Goal: Download file/media

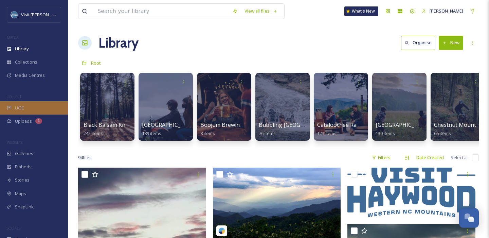
click at [20, 111] on div "UGC" at bounding box center [34, 107] width 68 height 13
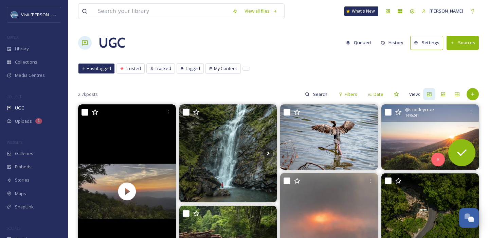
click at [438, 142] on img at bounding box center [430, 136] width 98 height 65
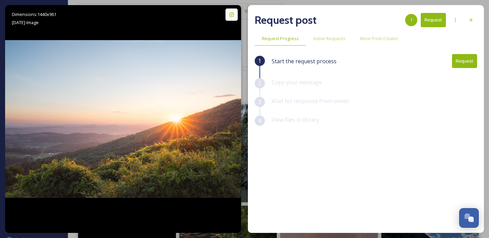
click at [463, 59] on button "Request" at bounding box center [464, 61] width 25 height 14
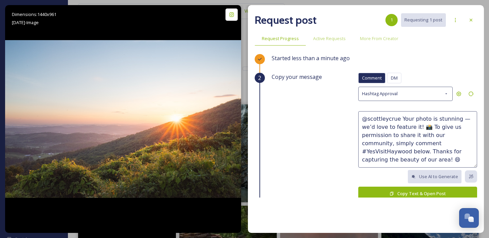
click at [407, 194] on button "Copy Text & Open Post" at bounding box center [417, 193] width 119 height 14
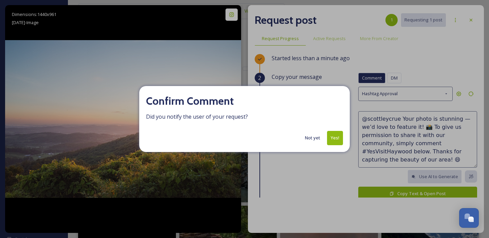
click at [334, 135] on button "Yes!" at bounding box center [335, 138] width 16 height 14
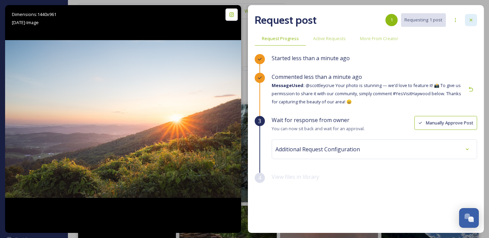
click at [470, 18] on icon at bounding box center [470, 19] width 5 height 5
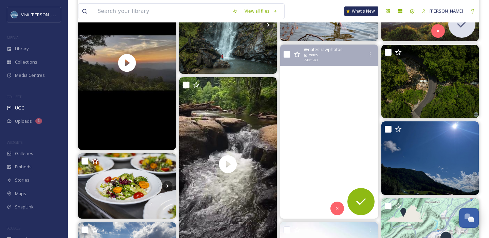
scroll to position [135, 0]
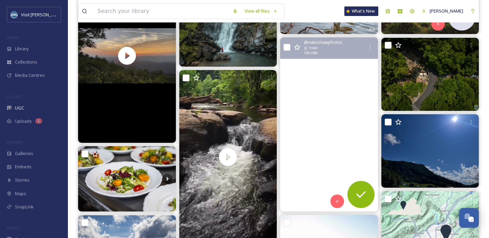
click at [316, 84] on video "Less is more\a\aI’ve never cared less about all the loud things screaming for o…" at bounding box center [329, 124] width 98 height 174
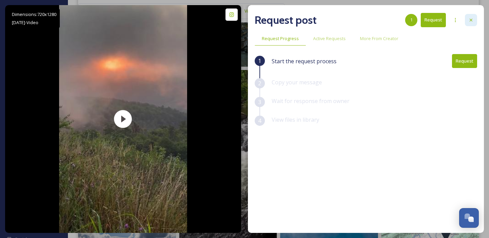
click at [475, 20] on div at bounding box center [471, 20] width 12 height 12
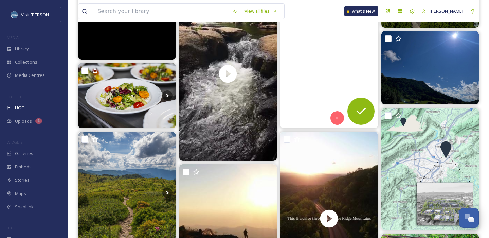
scroll to position [313, 0]
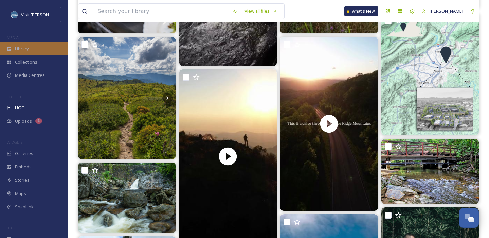
click at [24, 53] on div "Library" at bounding box center [34, 48] width 68 height 13
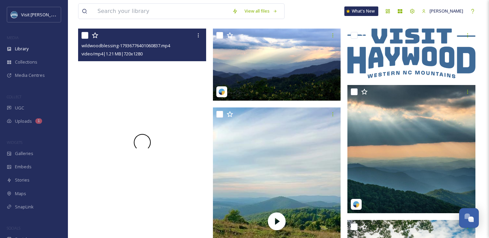
scroll to position [137, 0]
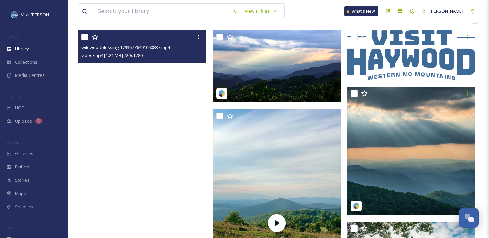
click at [149, 85] on video "wildwoodblessing-17936776401060837.mp4" at bounding box center [142, 143] width 128 height 227
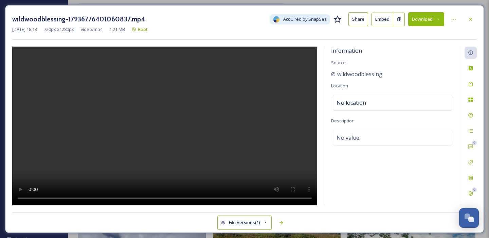
click at [436, 19] on icon at bounding box center [438, 19] width 4 height 4
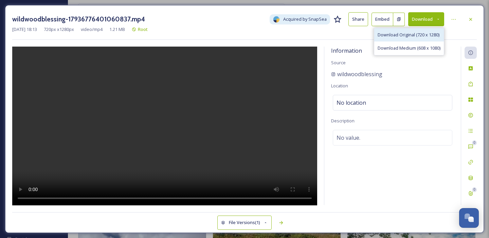
click at [418, 36] on span "Download Original (720 x 1280)" at bounding box center [409, 35] width 62 height 6
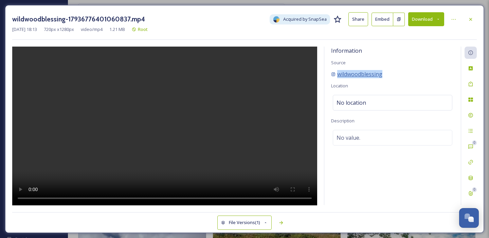
drag, startPoint x: 387, startPoint y: 73, endPoint x: 337, endPoint y: 73, distance: 49.9
click at [337, 73] on div "wildwoodblessing" at bounding box center [392, 74] width 123 height 8
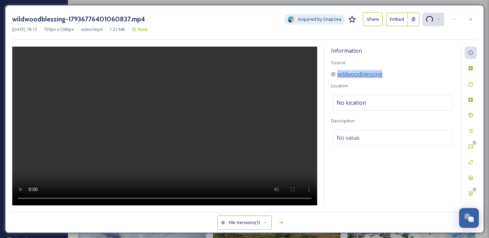
copy span "wildwoodblessing"
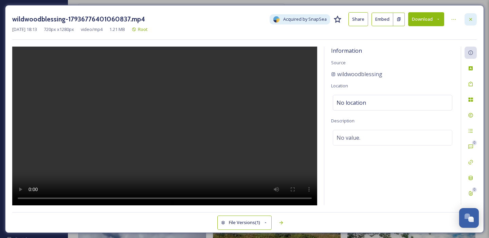
click at [473, 21] on icon at bounding box center [470, 19] width 5 height 5
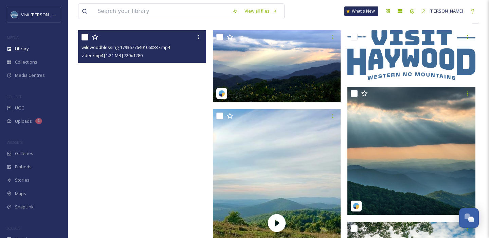
click at [141, 119] on video "wildwoodblessing-17936776401060837.mp4" at bounding box center [142, 143] width 128 height 227
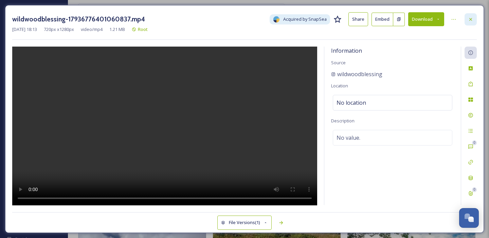
click at [472, 23] on div at bounding box center [470, 19] width 12 height 12
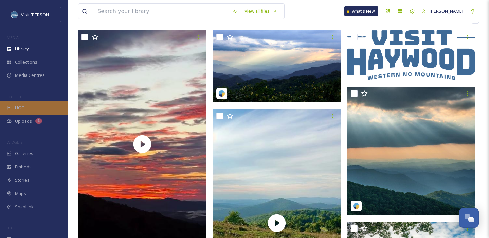
click at [15, 111] on div "UGC" at bounding box center [34, 107] width 68 height 13
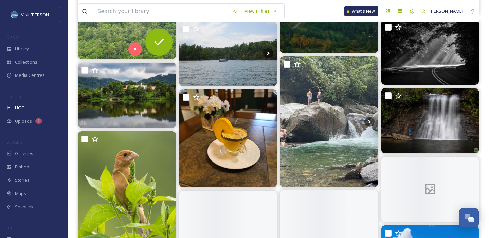
scroll to position [1205, 0]
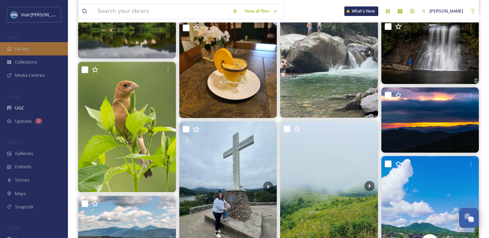
click at [28, 53] on div "Library" at bounding box center [34, 48] width 68 height 13
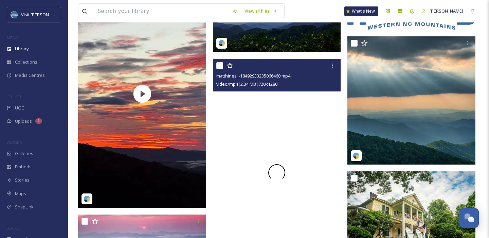
scroll to position [190, 0]
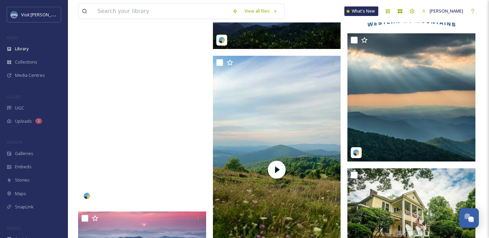
click at [140, 127] on video "wildwoodblessing-17936776401060837.mp4" at bounding box center [142, 90] width 128 height 227
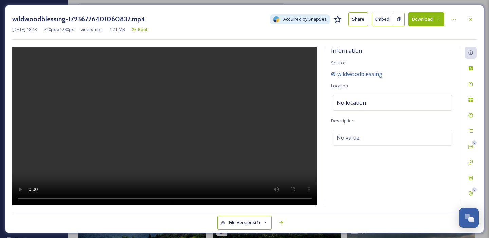
click at [362, 76] on span "wildwoodblessing" at bounding box center [359, 74] width 45 height 8
click at [472, 19] on icon at bounding box center [470, 19] width 5 height 5
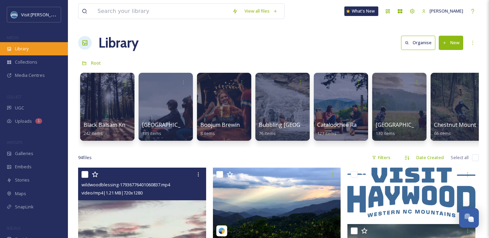
click at [37, 51] on div "Library" at bounding box center [34, 48] width 68 height 13
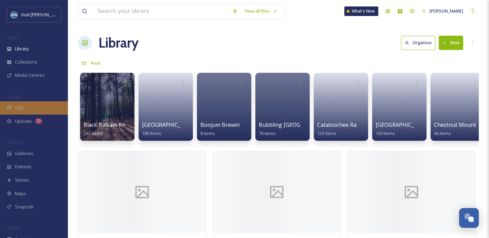
click at [32, 110] on div "UGC" at bounding box center [34, 107] width 68 height 13
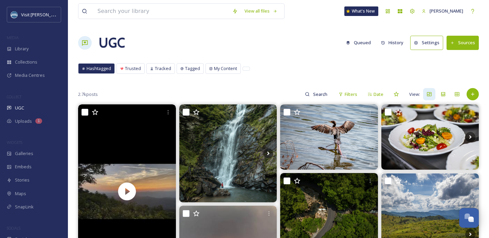
scroll to position [185, 0]
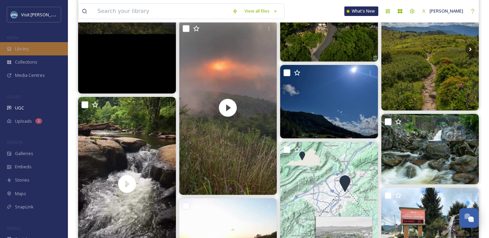
click at [20, 44] on div "Library" at bounding box center [34, 48] width 68 height 13
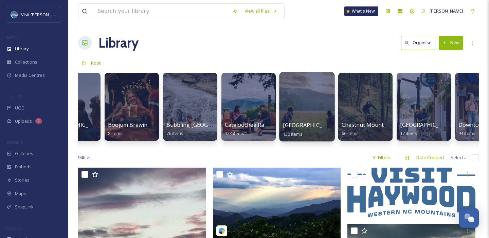
scroll to position [0, 92]
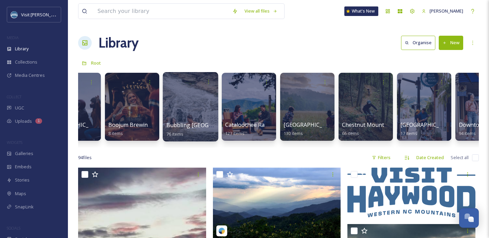
click at [199, 110] on div at bounding box center [190, 106] width 55 height 69
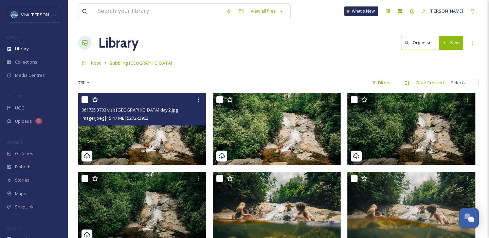
click at [144, 133] on img at bounding box center [142, 129] width 128 height 72
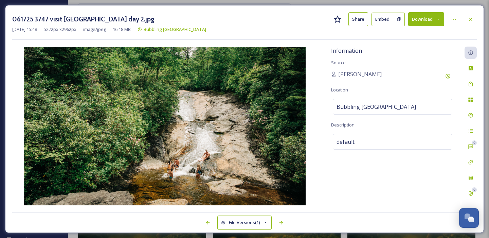
click at [419, 16] on button "Download" at bounding box center [426, 19] width 36 height 14
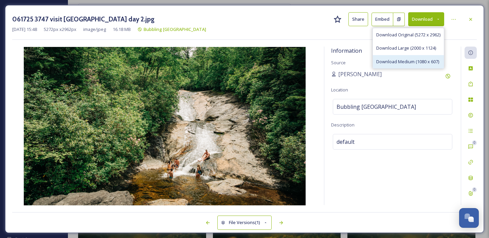
click at [400, 64] on span "Download Medium (1080 x 607)" at bounding box center [407, 61] width 63 height 6
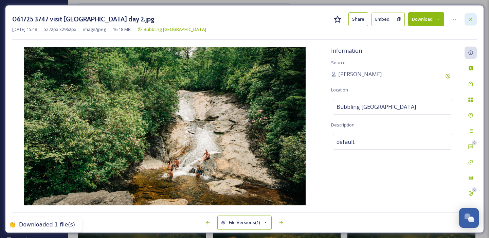
click at [471, 20] on icon at bounding box center [470, 19] width 3 height 3
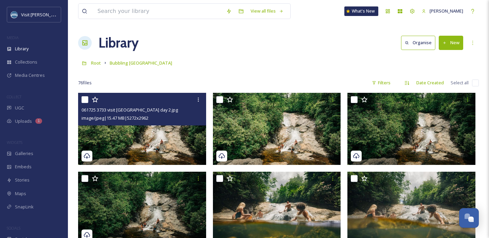
click at [261, 69] on div "Root Bubbling Spring Falls" at bounding box center [278, 62] width 401 height 13
click at [131, 10] on input at bounding box center [158, 11] width 129 height 15
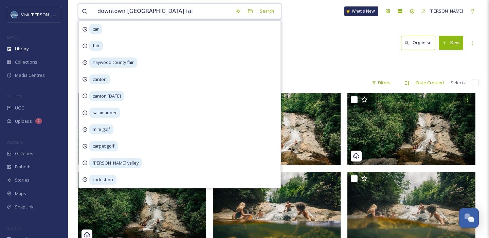
type input "downtown waynesville fall"
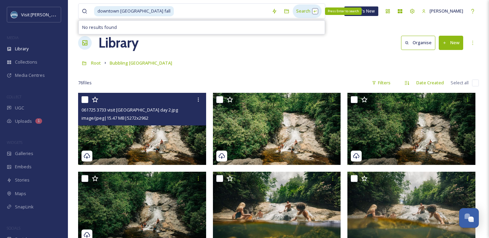
click at [293, 11] on div "Search Press Enter to search" at bounding box center [307, 10] width 29 height 13
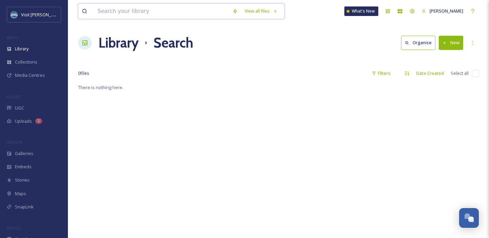
click at [177, 18] on input at bounding box center [161, 11] width 135 height 15
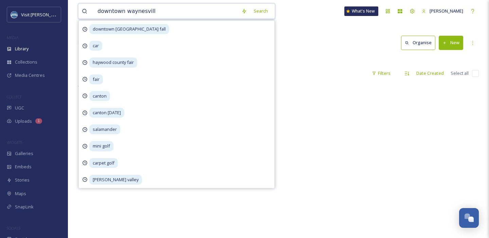
type input "downtown waynesville"
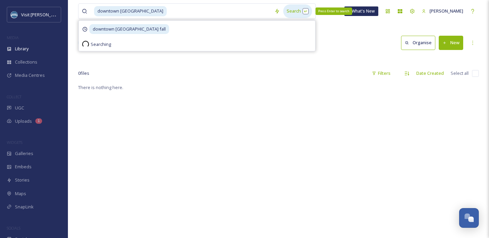
click at [283, 10] on div "Search Press Enter to search" at bounding box center [297, 10] width 29 height 13
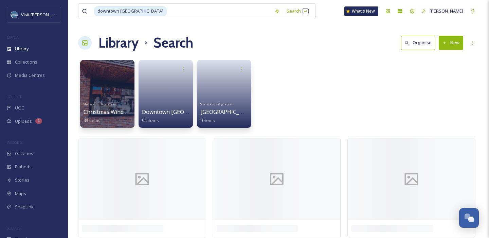
click at [334, 59] on div "Sharepoint Migration Christmas Window Display Contest - Downtown Waynesville 43…" at bounding box center [278, 95] width 401 height 78
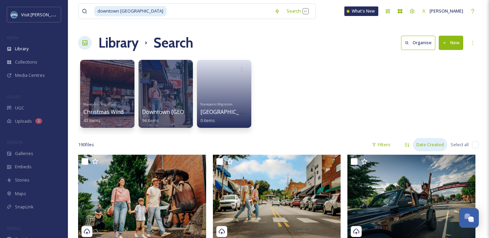
click at [431, 142] on div "Date Created" at bounding box center [430, 144] width 34 height 13
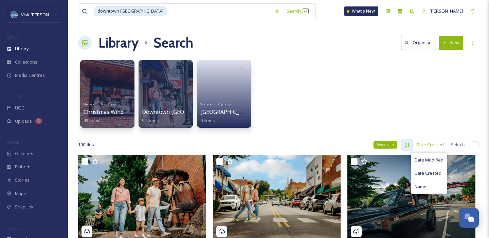
click at [413, 144] on div "Descending" at bounding box center [407, 145] width 12 height 12
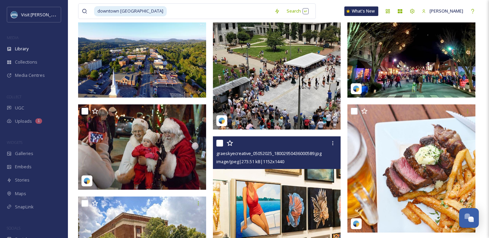
scroll to position [113, 0]
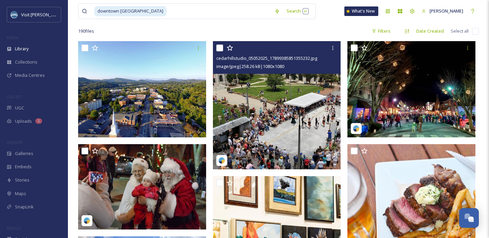
click at [309, 124] on img at bounding box center [277, 105] width 128 height 128
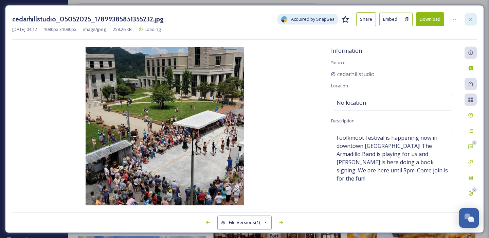
click at [473, 18] on div at bounding box center [470, 19] width 12 height 12
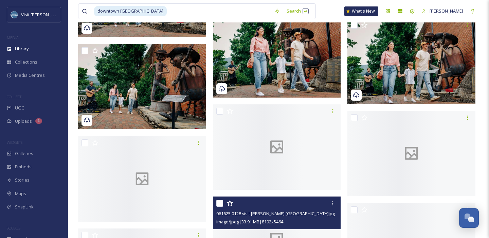
scroll to position [3502, 0]
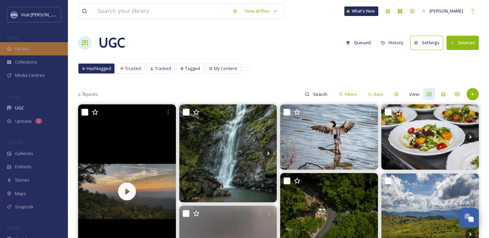
click at [26, 48] on span "Library" at bounding box center [22, 48] width 14 height 6
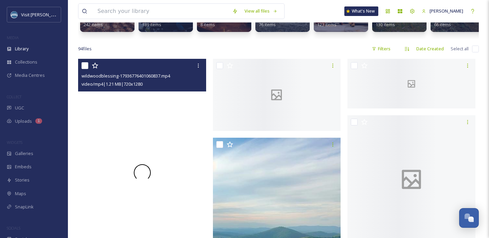
scroll to position [111, 0]
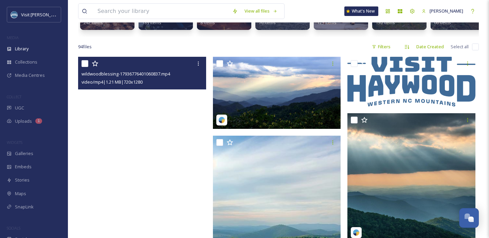
click at [133, 160] on video "wildwoodblessing-17936776401060837.mp4" at bounding box center [142, 170] width 128 height 227
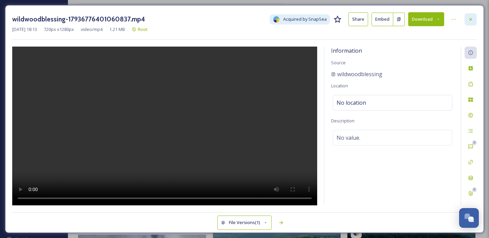
click at [469, 15] on div at bounding box center [470, 19] width 12 height 12
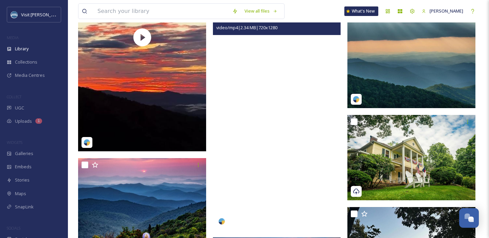
scroll to position [245, 0]
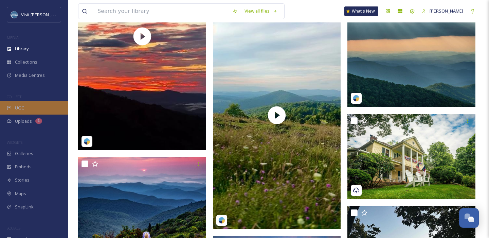
click at [23, 109] on span "UGC" at bounding box center [19, 108] width 9 height 6
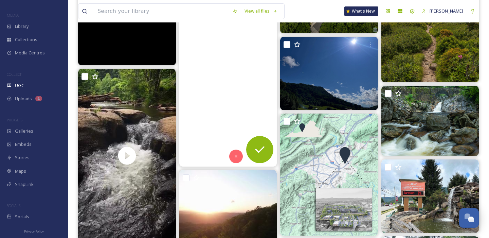
scroll to position [233, 0]
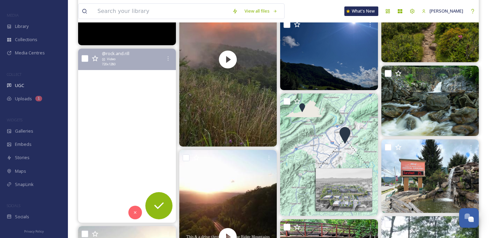
click at [105, 96] on video "A familiar site to Fannin residents: the Toccoa River in Blue Ridge, GA. Oddly …" at bounding box center [127, 136] width 98 height 174
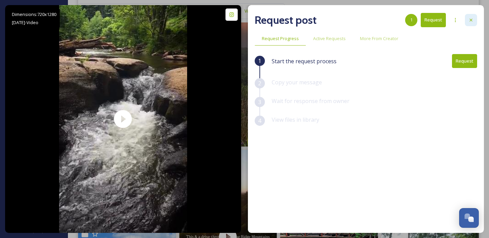
click at [469, 20] on icon at bounding box center [470, 19] width 5 height 5
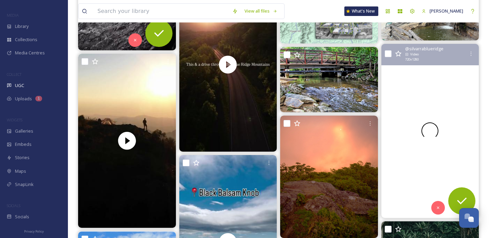
scroll to position [413, 0]
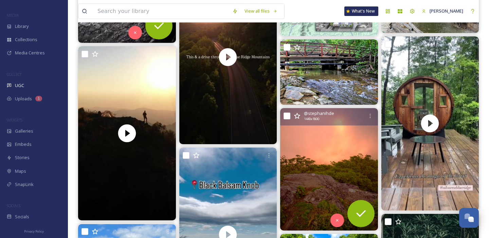
click at [333, 134] on img at bounding box center [329, 169] width 98 height 122
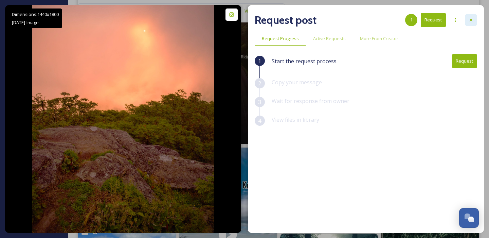
click at [470, 19] on icon at bounding box center [471, 20] width 3 height 3
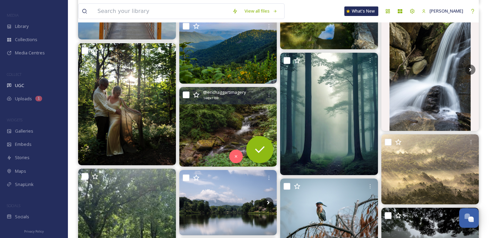
scroll to position [719, 0]
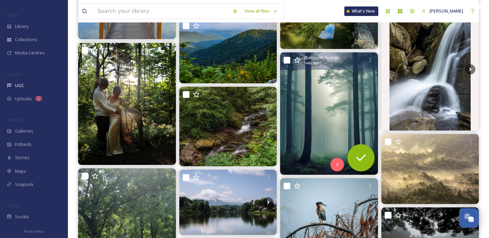
click at [336, 108] on img at bounding box center [329, 113] width 98 height 122
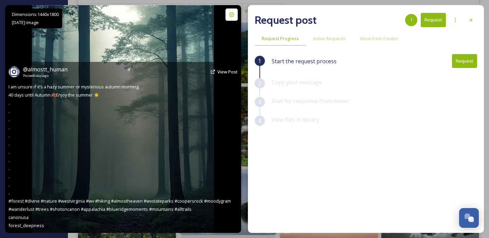
scroll to position [719, 0]
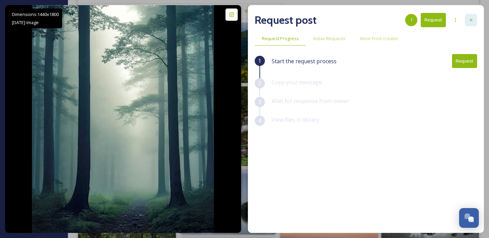
click at [469, 22] on icon at bounding box center [470, 19] width 5 height 5
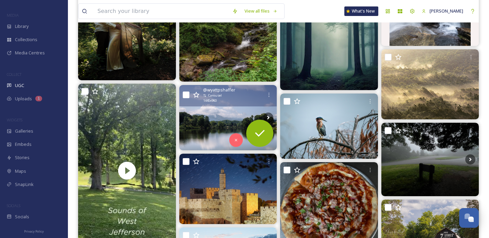
scroll to position [804, 0]
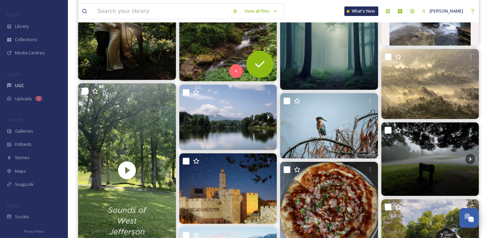
click at [222, 35] on img at bounding box center [228, 41] width 98 height 79
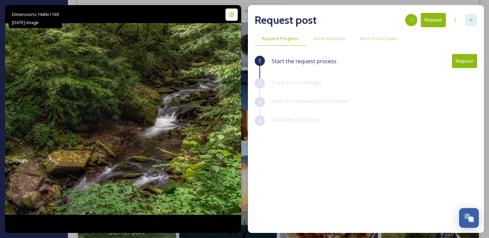
click at [468, 20] on div at bounding box center [471, 20] width 12 height 12
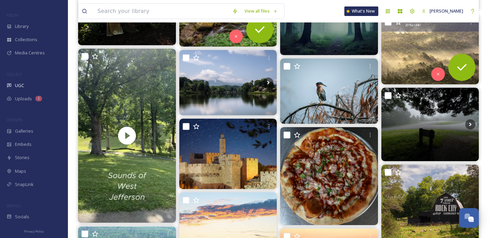
scroll to position [848, 0]
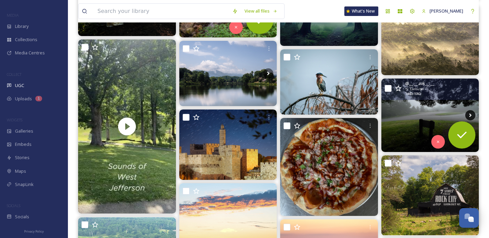
click at [472, 115] on icon at bounding box center [470, 115] width 10 height 10
click at [471, 114] on icon at bounding box center [470, 115] width 2 height 4
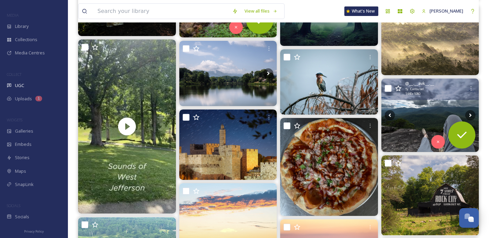
click at [416, 115] on img at bounding box center [430, 114] width 98 height 73
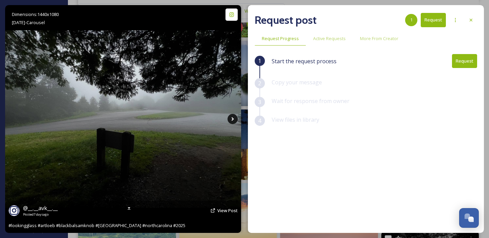
click at [234, 118] on icon at bounding box center [232, 119] width 10 height 10
click at [232, 118] on icon at bounding box center [232, 119] width 2 height 4
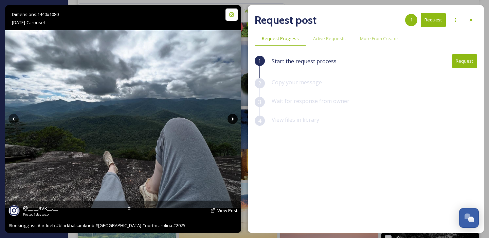
click at [232, 118] on icon at bounding box center [232, 119] width 2 height 4
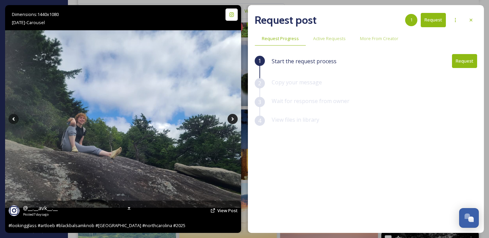
click at [232, 120] on icon at bounding box center [232, 119] width 2 height 4
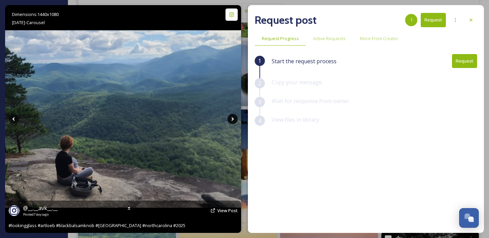
click at [232, 120] on icon at bounding box center [232, 119] width 2 height 4
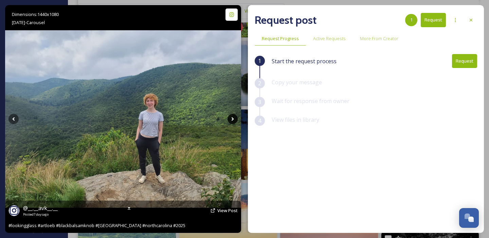
click at [232, 120] on icon at bounding box center [232, 119] width 2 height 4
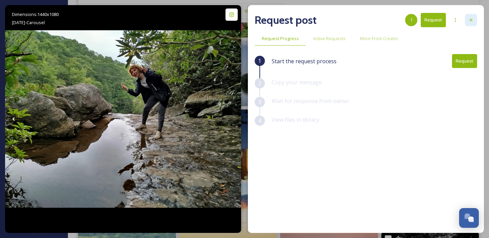
click at [471, 20] on icon at bounding box center [470, 19] width 5 height 5
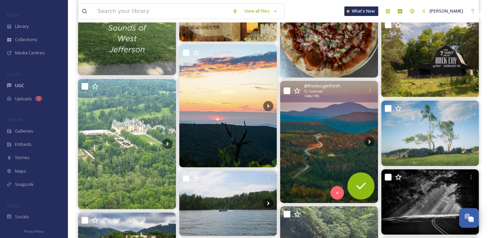
scroll to position [995, 0]
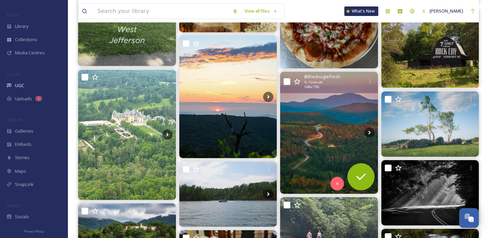
click at [329, 116] on img at bounding box center [329, 133] width 98 height 122
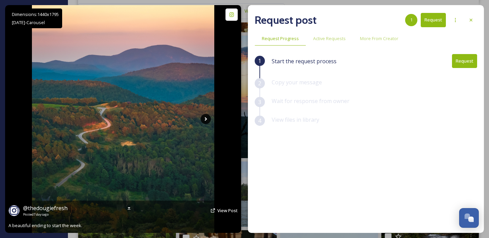
click at [204, 117] on icon at bounding box center [206, 119] width 10 height 10
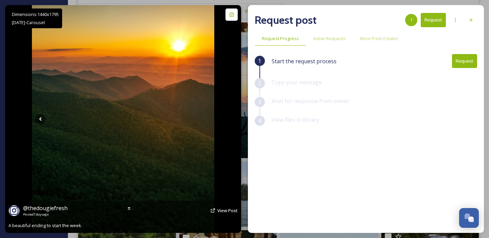
click at [204, 117] on icon at bounding box center [206, 119] width 10 height 10
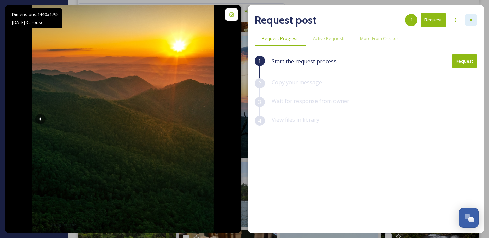
click at [471, 18] on icon at bounding box center [470, 19] width 5 height 5
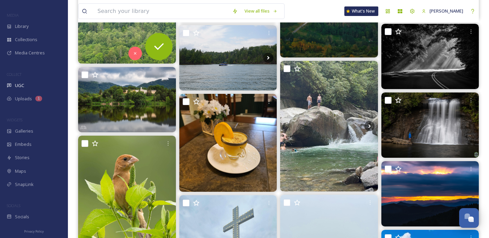
scroll to position [1136, 0]
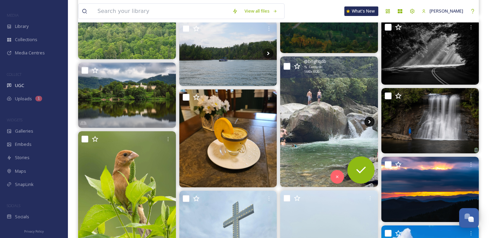
click at [371, 122] on icon at bounding box center [369, 121] width 10 height 10
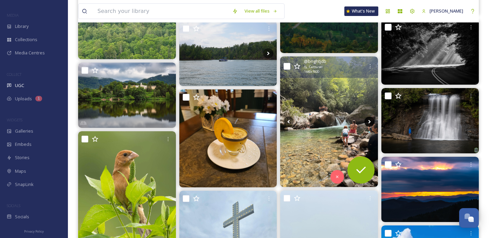
click at [371, 122] on icon at bounding box center [369, 121] width 10 height 10
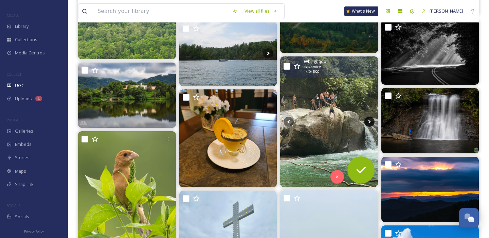
click at [371, 122] on icon at bounding box center [369, 121] width 10 height 10
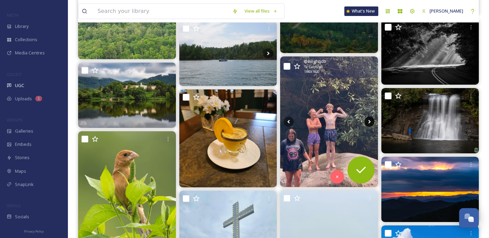
click at [370, 122] on icon at bounding box center [369, 121] width 10 height 10
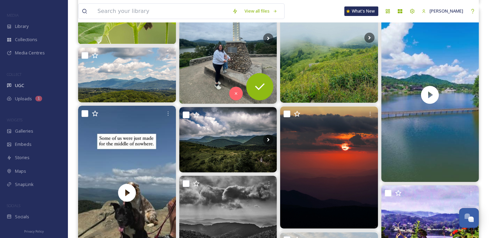
scroll to position [1359, 0]
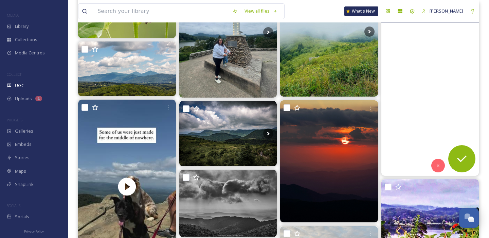
click at [413, 58] on video "##lakejunaluska #bibleconference25 #awakeninghope #mini4pro #livingproof" at bounding box center [430, 89] width 98 height 174
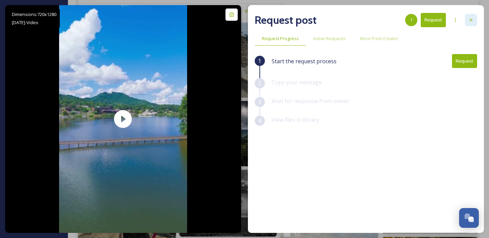
click at [471, 18] on icon at bounding box center [470, 19] width 5 height 5
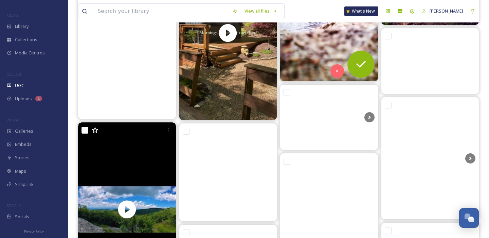
scroll to position [2430, 0]
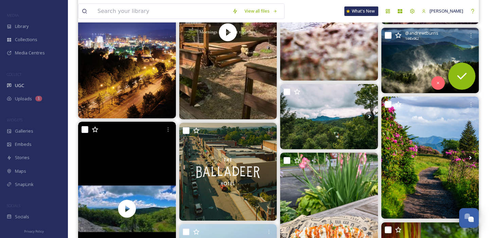
click at [418, 53] on img at bounding box center [430, 60] width 98 height 65
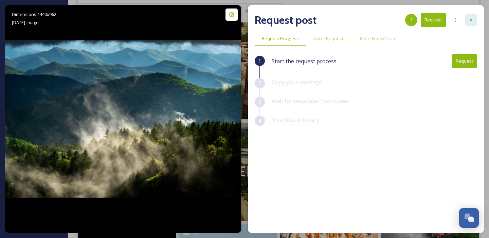
click at [470, 21] on icon at bounding box center [471, 20] width 3 height 3
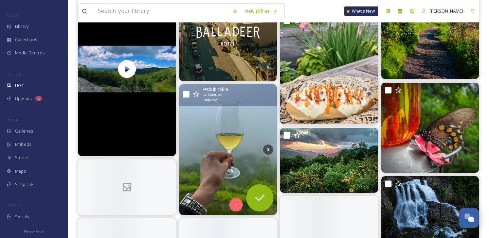
scroll to position [2570, 0]
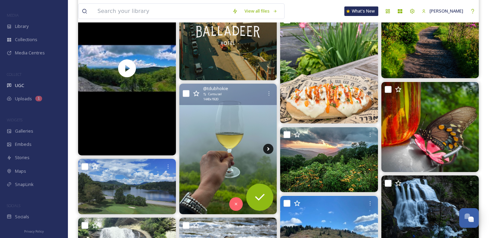
click at [269, 151] on icon at bounding box center [268, 149] width 10 height 10
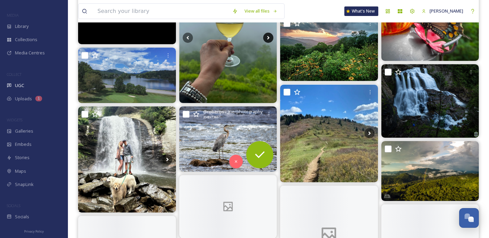
scroll to position [2683, 0]
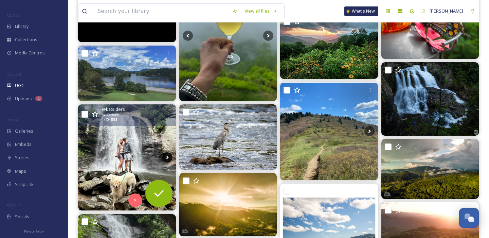
click at [169, 156] on icon at bounding box center [167, 157] width 10 height 10
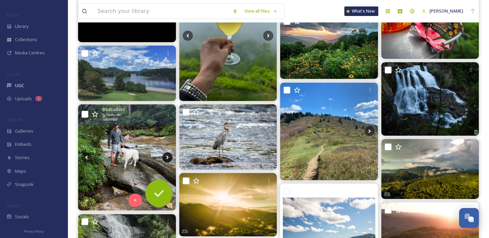
click at [168, 156] on icon at bounding box center [167, 157] width 10 height 10
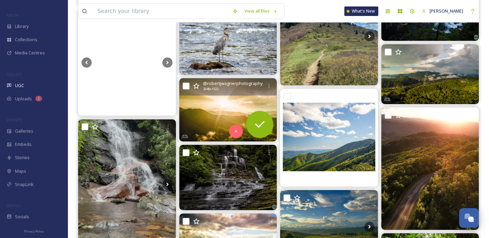
scroll to position [2843, 0]
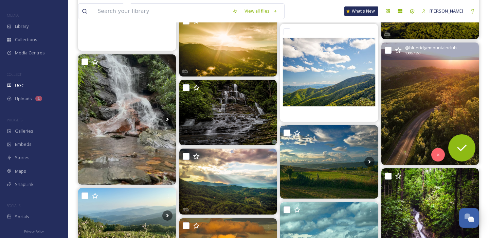
click at [457, 92] on img at bounding box center [430, 103] width 98 height 122
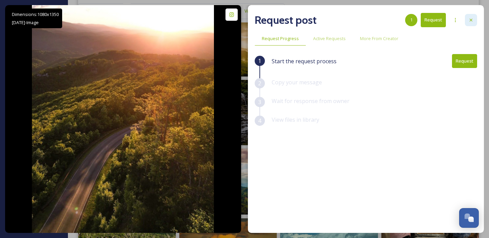
click at [473, 22] on icon at bounding box center [470, 19] width 5 height 5
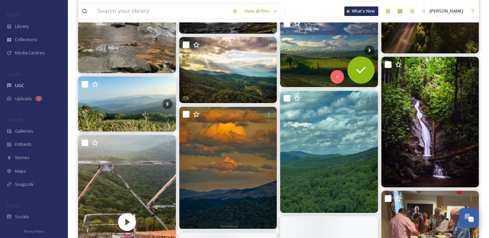
scroll to position [2956, 0]
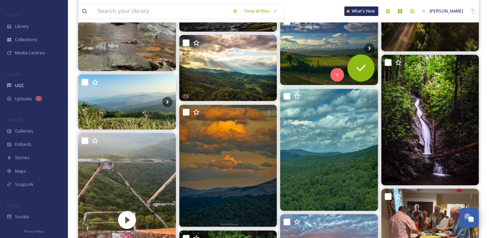
click at [320, 48] on img at bounding box center [329, 48] width 98 height 73
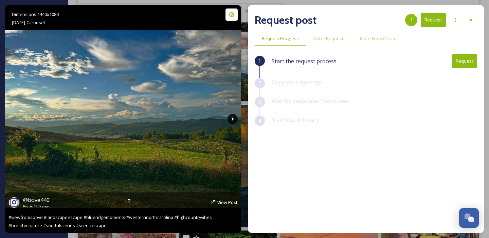
click at [231, 118] on icon at bounding box center [232, 119] width 10 height 10
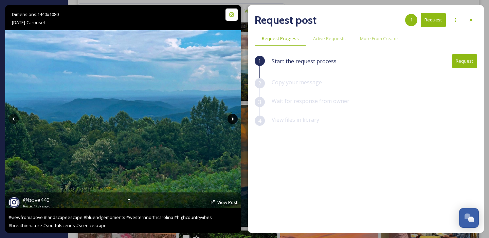
click at [231, 118] on icon at bounding box center [232, 119] width 10 height 10
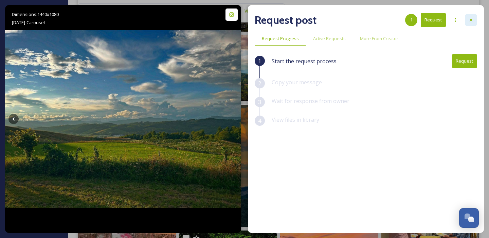
click at [474, 23] on div at bounding box center [471, 20] width 12 height 12
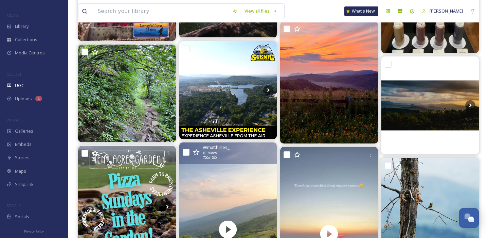
scroll to position [3202, 0]
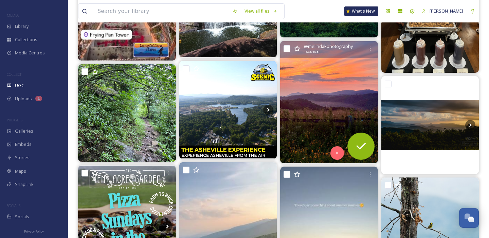
click at [345, 84] on img at bounding box center [329, 102] width 98 height 122
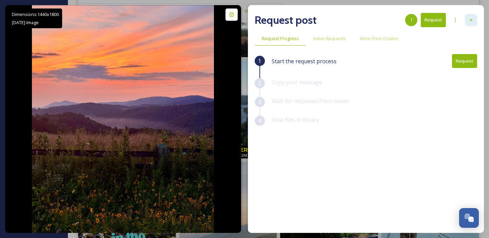
click at [472, 16] on div at bounding box center [471, 20] width 12 height 12
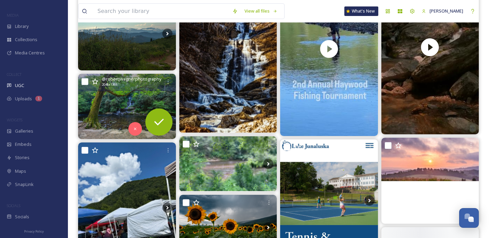
scroll to position [4354, 0]
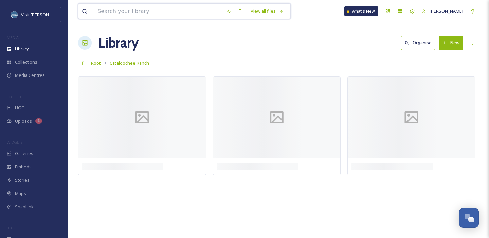
click at [130, 16] on input at bounding box center [158, 11] width 129 height 15
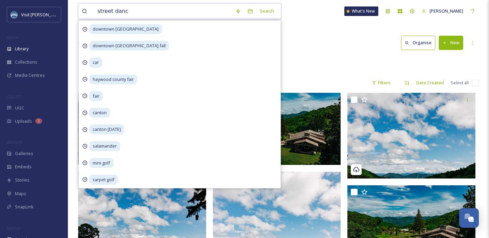
type input "street dance"
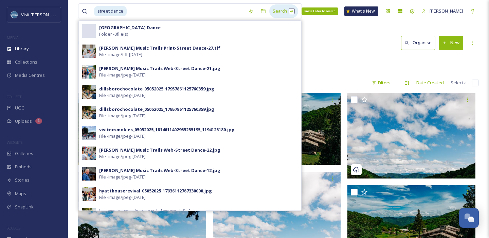
click at [278, 11] on div "Search Press Enter to search" at bounding box center [283, 10] width 29 height 13
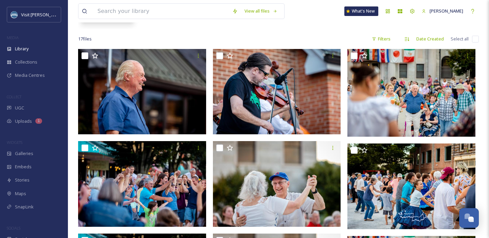
scroll to position [124, 0]
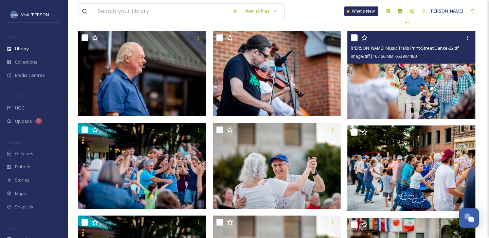
click at [403, 73] on img at bounding box center [411, 75] width 128 height 88
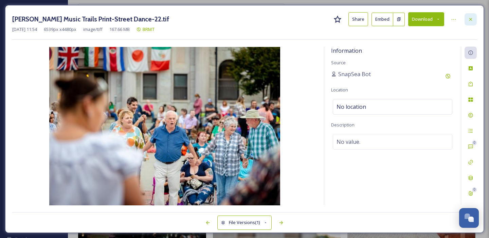
click at [472, 20] on icon at bounding box center [470, 19] width 3 height 3
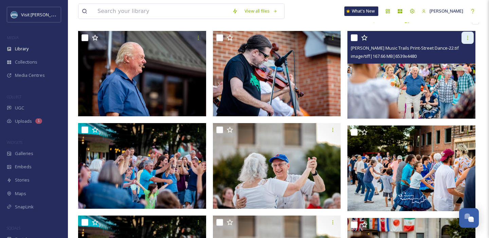
click at [468, 39] on icon at bounding box center [467, 37] width 5 height 5
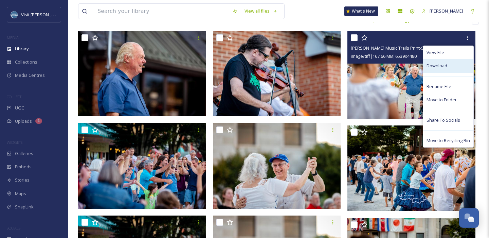
click at [439, 65] on span "Download" at bounding box center [436, 65] width 21 height 6
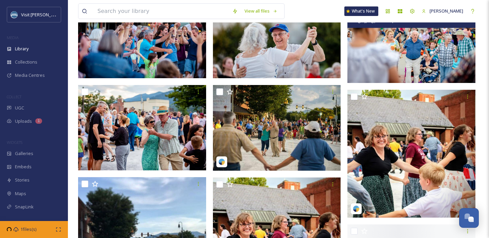
scroll to position [359, 0]
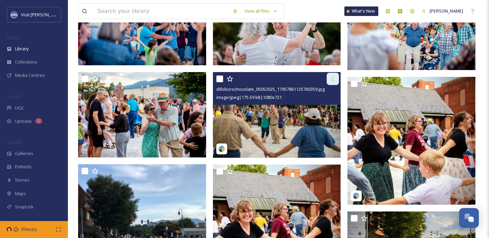
click at [329, 80] on div at bounding box center [333, 79] width 12 height 12
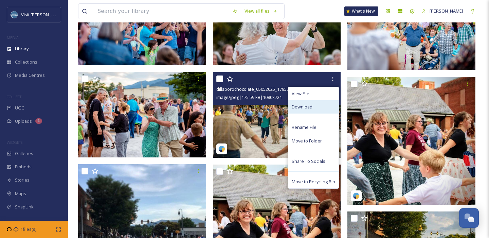
click at [322, 104] on div "Download" at bounding box center [313, 106] width 50 height 13
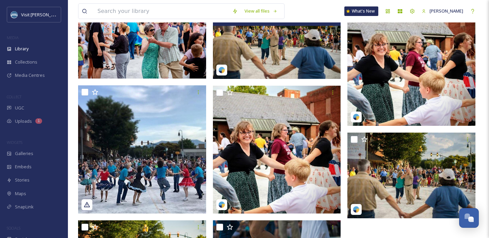
scroll to position [443, 0]
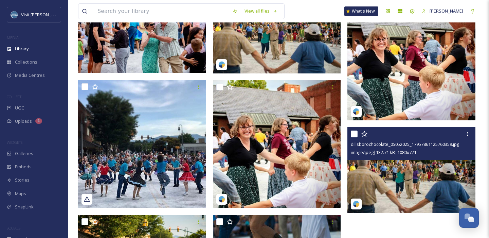
click at [398, 174] on img at bounding box center [411, 170] width 128 height 86
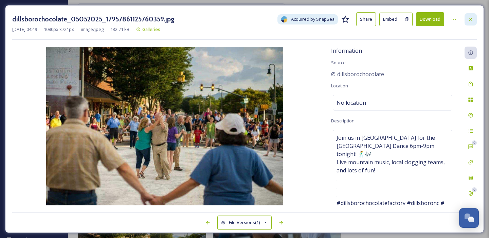
click at [472, 19] on icon at bounding box center [470, 19] width 5 height 5
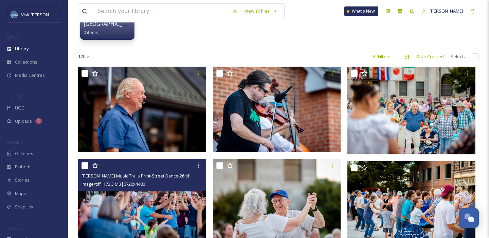
scroll to position [86, 0]
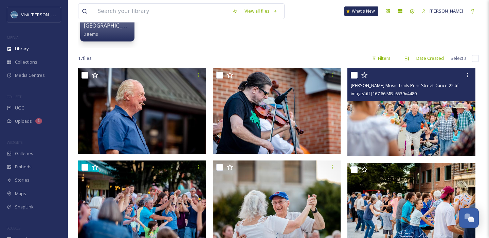
click at [398, 113] on img at bounding box center [411, 112] width 128 height 88
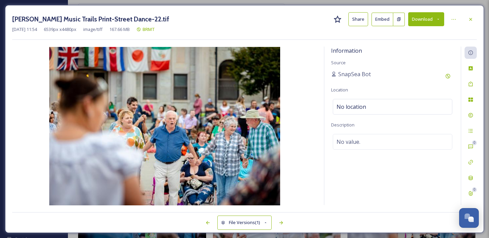
click at [427, 23] on button "Download" at bounding box center [426, 19] width 36 height 14
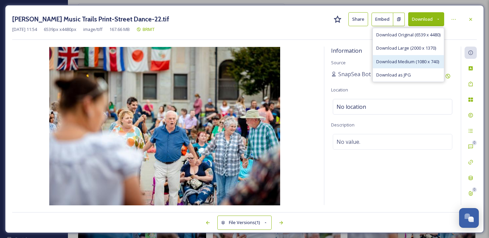
click at [414, 63] on span "Download Medium (1080 x 740)" at bounding box center [407, 61] width 63 height 6
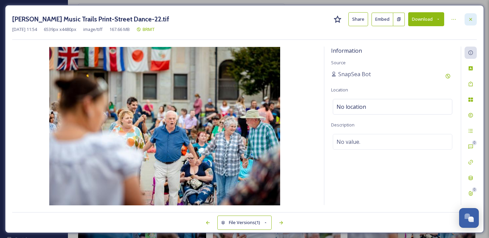
click at [470, 17] on icon at bounding box center [470, 19] width 5 height 5
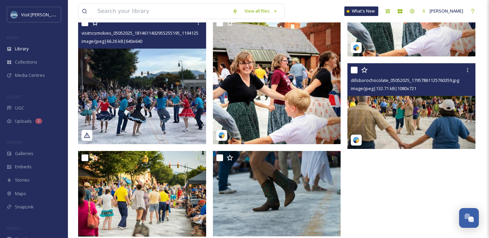
scroll to position [516, 0]
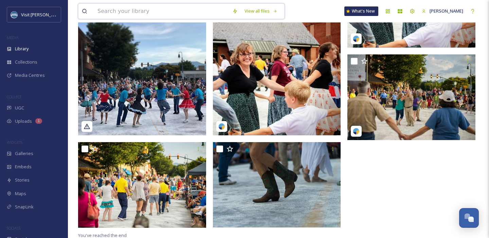
click at [138, 13] on input at bounding box center [161, 11] width 135 height 15
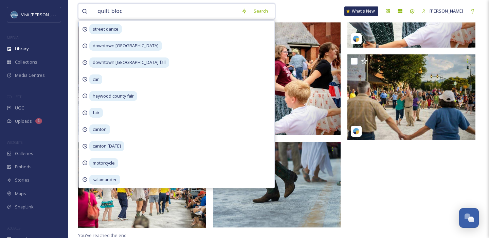
type input "quilt block"
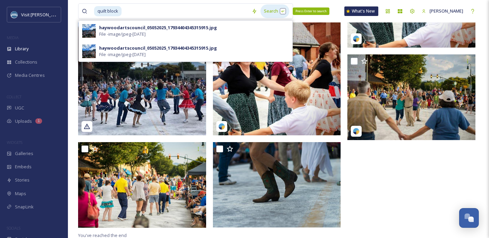
click at [266, 12] on div "Search Press Enter to search" at bounding box center [274, 10] width 29 height 13
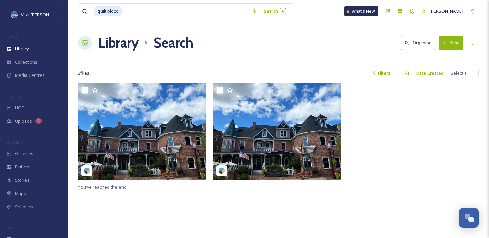
click at [316, 63] on div at bounding box center [278, 59] width 401 height 7
click at [132, 12] on input at bounding box center [185, 11] width 126 height 15
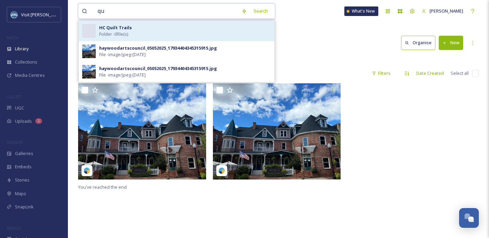
type input "q"
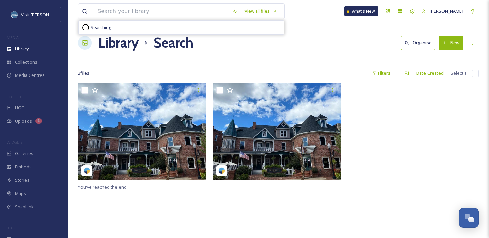
click at [293, 42] on div "Library Search Organise New" at bounding box center [278, 43] width 401 height 20
click at [161, 13] on input at bounding box center [161, 11] width 135 height 15
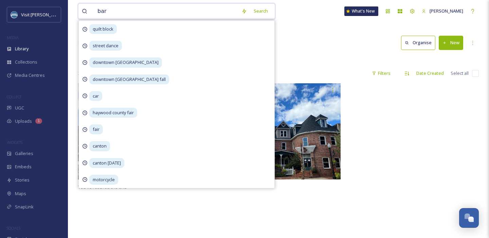
type input "barn"
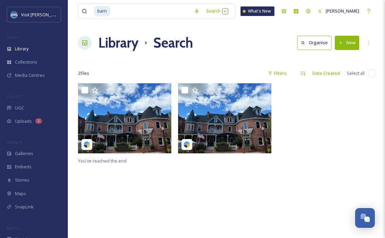
click at [300, 139] on div at bounding box center [326, 119] width 97 height 73
click at [124, 9] on input at bounding box center [151, 11] width 80 height 15
type input "b"
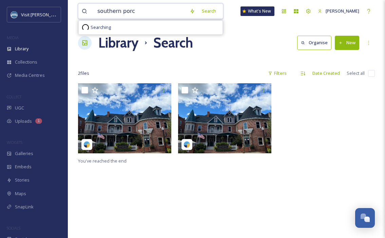
type input "southern porch"
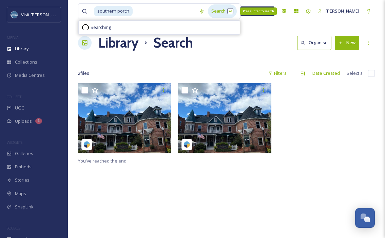
click at [221, 11] on div "Search Press Enter to search" at bounding box center [222, 10] width 29 height 13
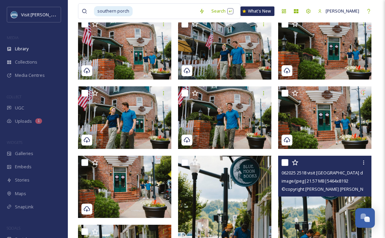
scroll to position [197, 0]
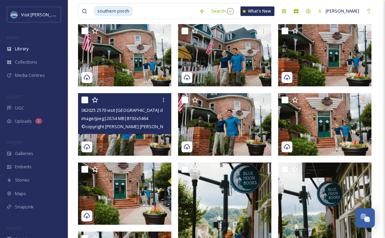
click at [127, 133] on div "062025 2570 visit haywood day 5.jpg image/jpeg | 20.54 MB | 8192 x 5464 © copyr…" at bounding box center [124, 113] width 93 height 41
click at [129, 143] on img at bounding box center [124, 124] width 93 height 62
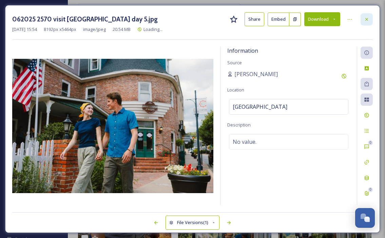
click at [368, 18] on icon at bounding box center [366, 19] width 5 height 5
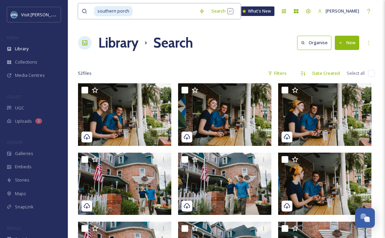
drag, startPoint x: 140, startPoint y: 8, endPoint x: 73, endPoint y: 16, distance: 67.3
type input "s"
type input "g"
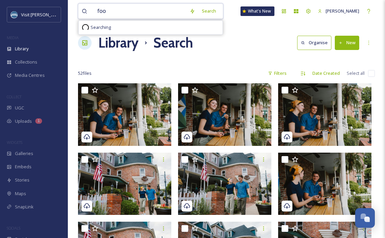
type input "food"
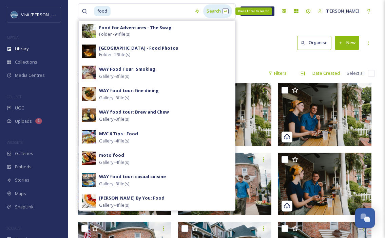
click at [211, 14] on div "Search Press Enter to search" at bounding box center [217, 10] width 29 height 13
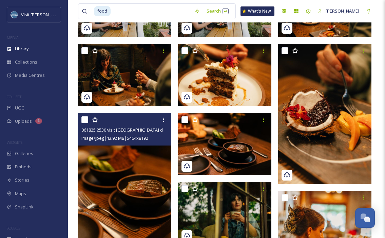
scroll to position [206, 0]
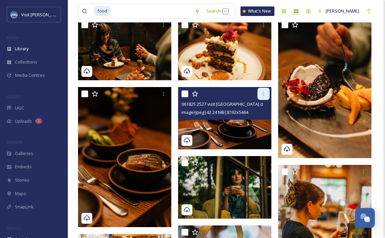
click at [263, 93] on icon at bounding box center [263, 93] width 5 height 5
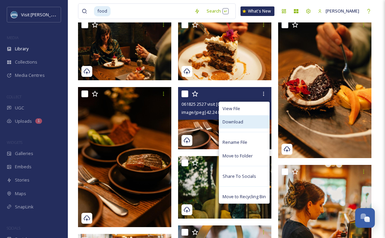
click at [248, 125] on div "Download" at bounding box center [244, 121] width 50 height 13
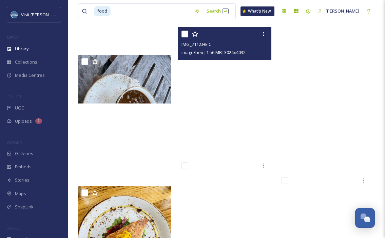
scroll to position [14951, 0]
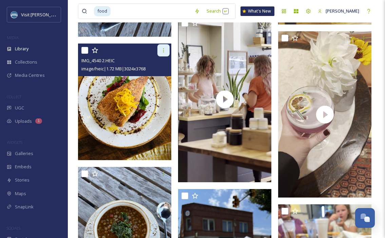
click at [163, 51] on icon at bounding box center [163, 50] width 5 height 5
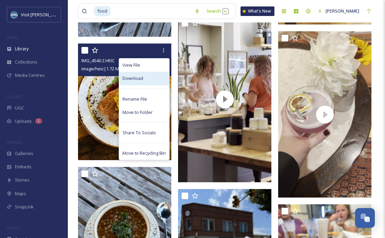
click at [143, 73] on div "Download" at bounding box center [144, 78] width 50 height 13
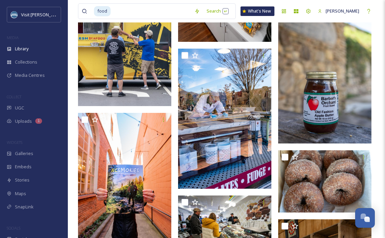
scroll to position [18428, 0]
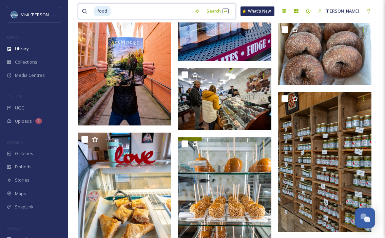
drag, startPoint x: 128, startPoint y: 11, endPoint x: 87, endPoint y: 11, distance: 41.4
click at [87, 11] on div "food" at bounding box center [136, 11] width 109 height 15
type input "f"
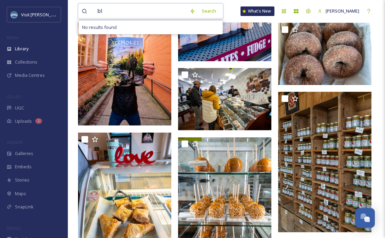
type input "b"
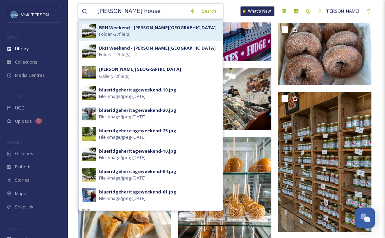
type input "shelton house"
click at [139, 31] on div "BRH Weekend - Shelton House Folder - 27 file(s)" at bounding box center [159, 30] width 120 height 13
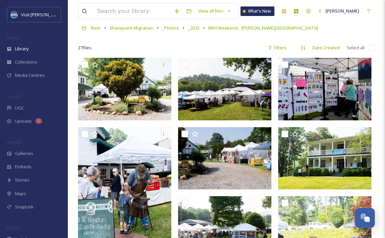
scroll to position [35, 0]
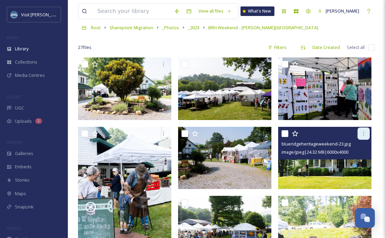
click at [364, 133] on icon at bounding box center [363, 133] width 5 height 5
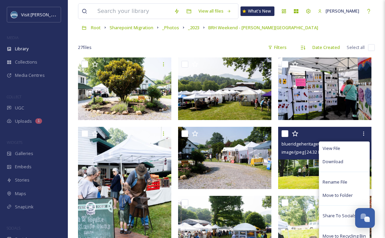
click at [303, 165] on img at bounding box center [324, 157] width 93 height 62
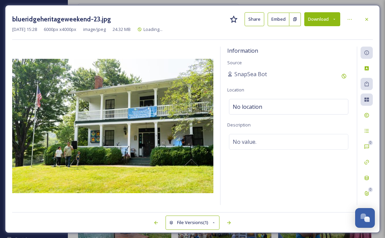
click at [312, 17] on button "Download" at bounding box center [323, 19] width 36 height 14
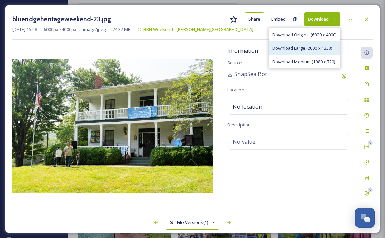
click at [313, 49] on span "Download Large (2000 x 1333)" at bounding box center [303, 48] width 60 height 6
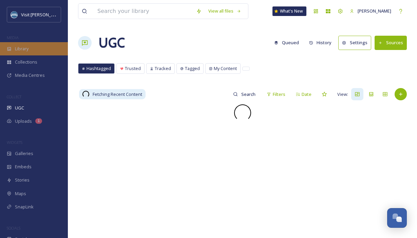
click at [25, 50] on span "Library" at bounding box center [22, 48] width 14 height 6
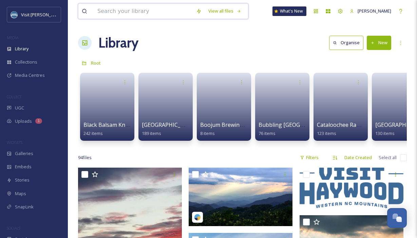
click at [136, 14] on input at bounding box center [143, 11] width 99 height 15
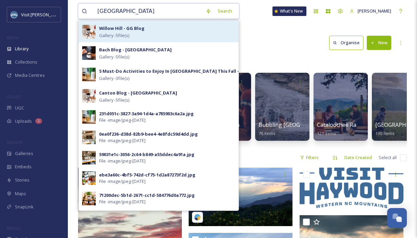
type input "willow hill"
click at [138, 29] on strong "Willow Hill - GG Blog" at bounding box center [121, 28] width 45 height 6
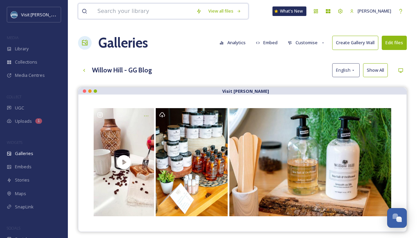
click at [133, 13] on input at bounding box center [143, 11] width 99 height 15
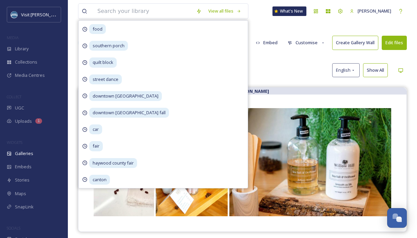
click at [272, 67] on div "Willow Hill - GG Blog English Show All" at bounding box center [242, 70] width 329 height 14
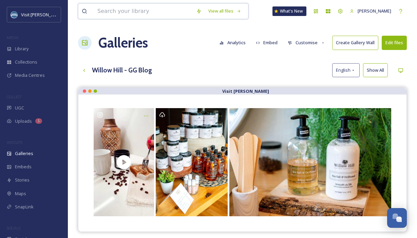
click at [137, 8] on input at bounding box center [143, 11] width 99 height 15
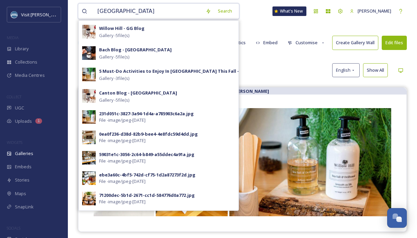
drag, startPoint x: 130, startPoint y: 12, endPoint x: 43, endPoint y: 3, distance: 87.7
click at [43, 3] on div "Visit Haywood MEDIA Library Collections Media Centres COLLECT UGC Uploads 1 WID…" at bounding box center [208, 167] width 417 height 335
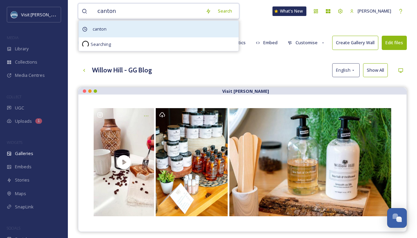
type input "canton"
click at [138, 32] on div "canton" at bounding box center [159, 29] width 160 height 17
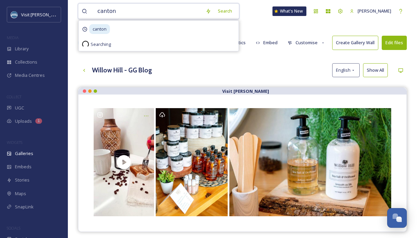
click at [132, 11] on input "canton" at bounding box center [148, 11] width 108 height 15
click at [220, 9] on div "Search" at bounding box center [225, 10] width 21 height 13
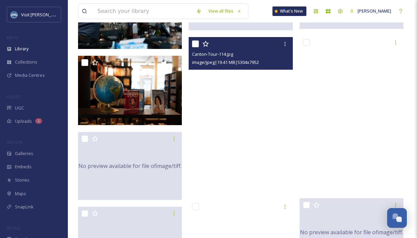
scroll to position [10551, 0]
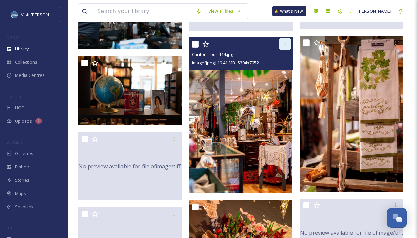
click at [284, 40] on div at bounding box center [285, 44] width 12 height 12
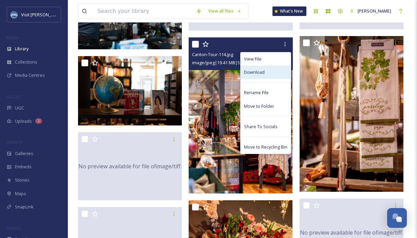
click at [260, 74] on span "Download" at bounding box center [254, 72] width 21 height 6
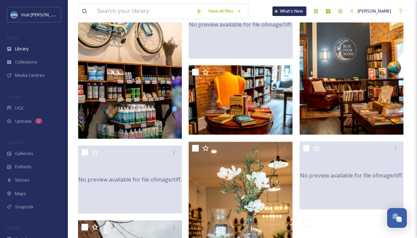
scroll to position [15569, 0]
